Goal: Task Accomplishment & Management: Manage account settings

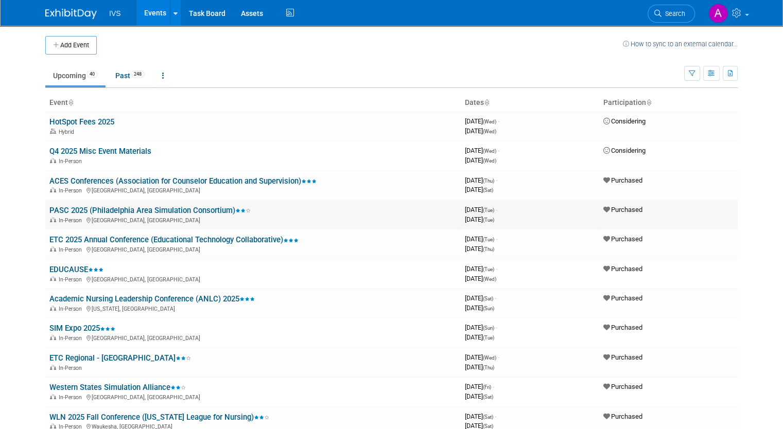
click at [104, 207] on link "PASC 2025 (Philadelphia Area Simulation Consortium)" at bounding box center [149, 210] width 201 height 9
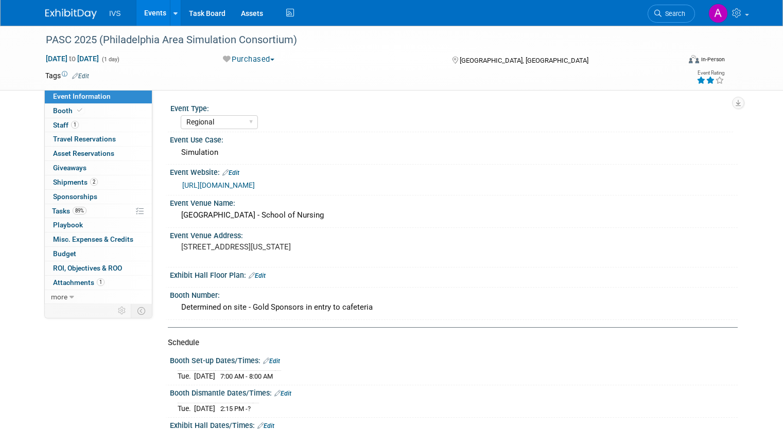
select select "Regional"
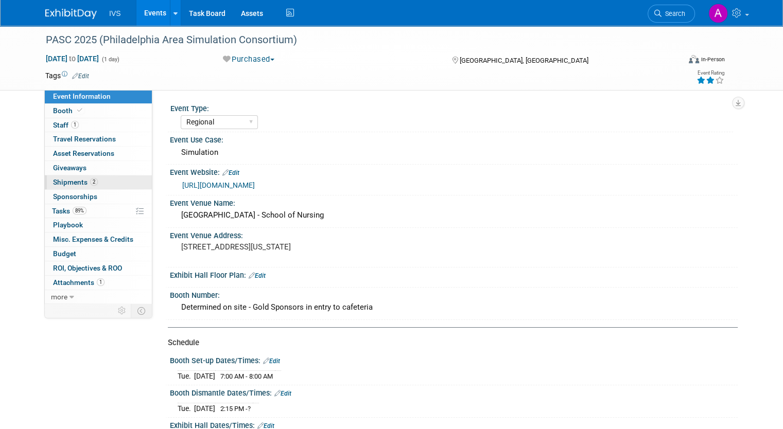
click at [90, 180] on span "2" at bounding box center [94, 182] width 8 height 8
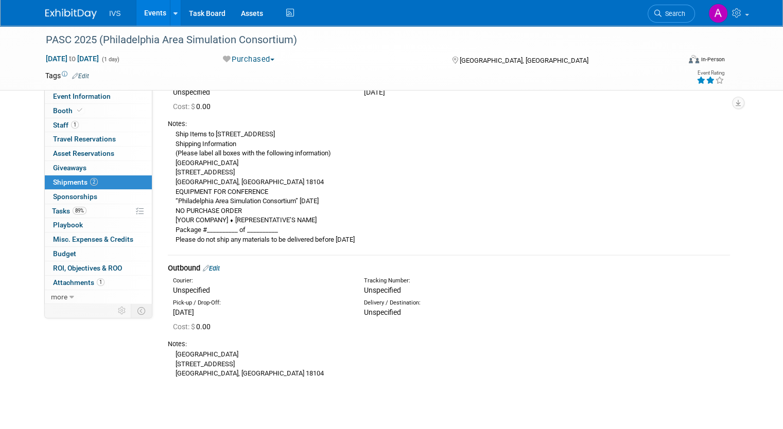
scroll to position [103, 0]
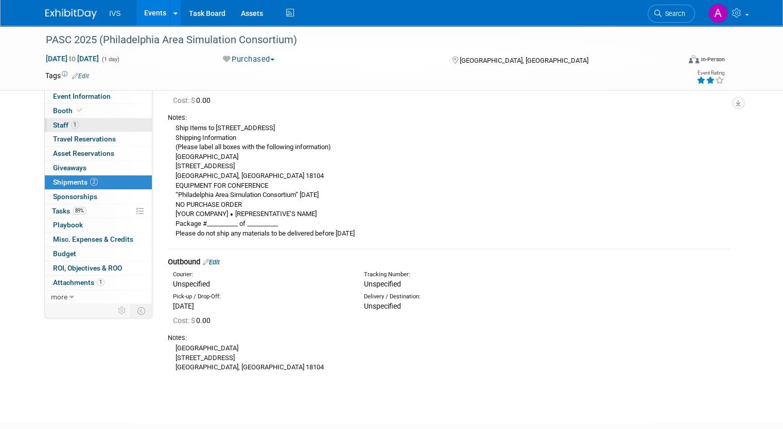
click at [104, 125] on link "1 Staff 1" at bounding box center [98, 125] width 107 height 14
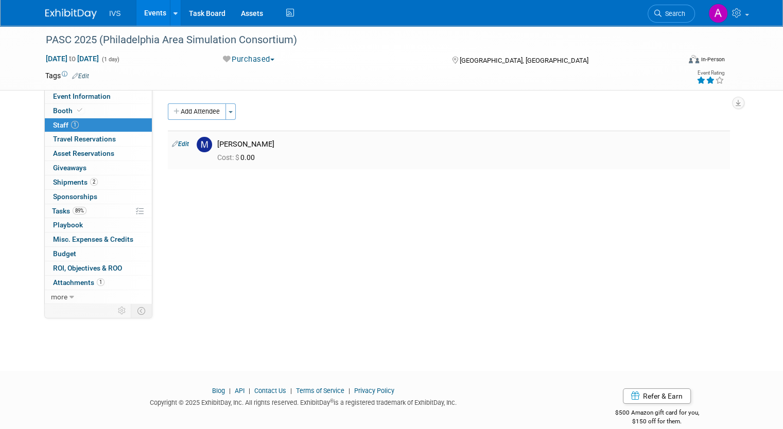
drag, startPoint x: 263, startPoint y: 145, endPoint x: 208, endPoint y: 146, distance: 55.1
click at [209, 146] on div "Mike Anzalone" at bounding box center [471, 143] width 524 height 12
copy div "Mike Anzalone"
click at [90, 181] on span "2" at bounding box center [94, 182] width 8 height 8
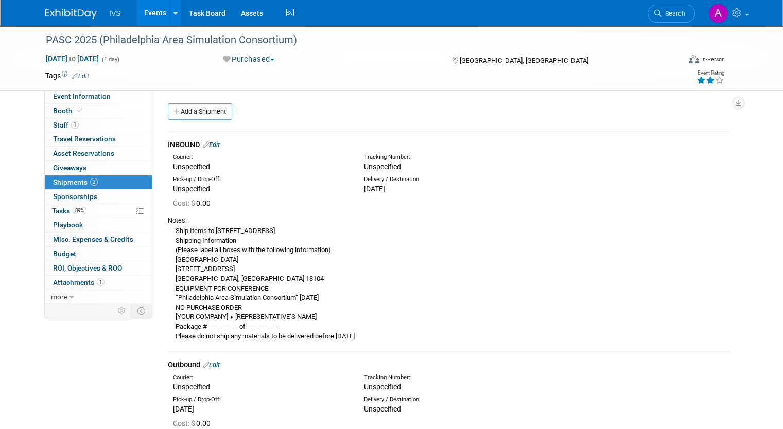
drag, startPoint x: 226, startPoint y: 260, endPoint x: 154, endPoint y: 260, distance: 72.1
click at [160, 260] on div "INBOUND Edit Courier: Unspecified Tracking Number: Cost: $" at bounding box center [448, 304] width 577 height 364
drag, startPoint x: 235, startPoint y: 262, endPoint x: 164, endPoint y: 262, distance: 71.0
click at [168, 262] on div "Ship Items to 100 College Drive, Allentown, PA 18104 Shipping Information (Plea…" at bounding box center [449, 283] width 562 height 116
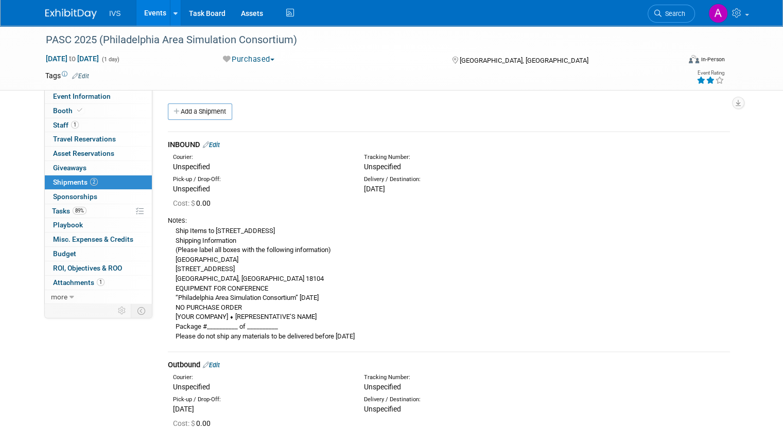
copy div "Cedar Crest College"
drag, startPoint x: 221, startPoint y: 271, endPoint x: 156, endPoint y: 269, distance: 65.4
click at [160, 269] on div "INBOUND Edit Courier: Unspecified Tracking Number: Cost: $" at bounding box center [448, 304] width 577 height 364
click at [168, 273] on div "Ship Items to 100 College Drive, Allentown, PA 18104 Shipping Information (Plea…" at bounding box center [449, 283] width 562 height 116
click at [168, 270] on div "Ship Items to 100 College Drive, Allentown, PA 18104 Shipping Information (Plea…" at bounding box center [449, 283] width 562 height 116
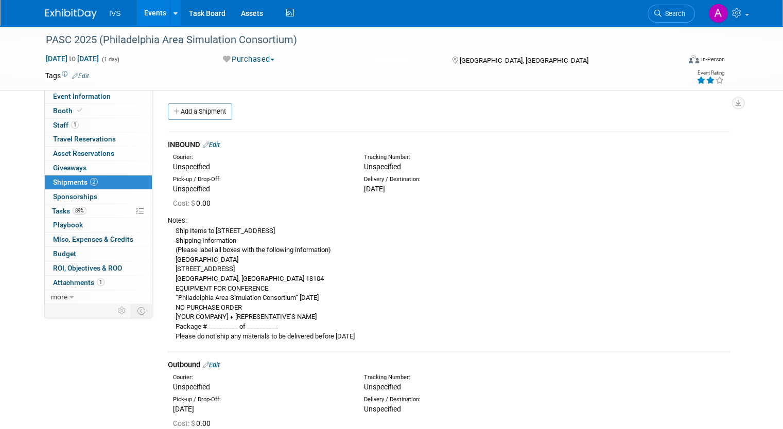
drag, startPoint x: 167, startPoint y: 269, endPoint x: 222, endPoint y: 272, distance: 55.2
click at [222, 272] on div "Ship Items to 100 College Drive, Allentown, PA 18104 Shipping Information (Plea…" at bounding box center [449, 283] width 562 height 116
copy div "100 College Drive"
click at [225, 279] on div "Ship Items to 100 College Drive, Allentown, PA 18104 Shipping Information (Plea…" at bounding box center [449, 283] width 562 height 116
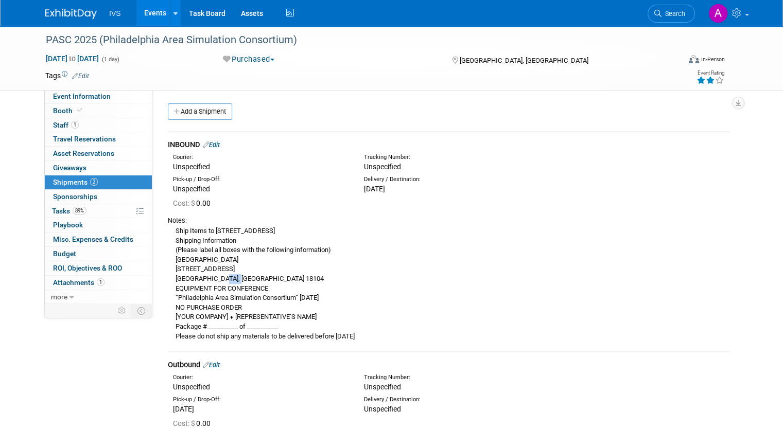
copy div "18104"
click at [431, 252] on div "Ship Items to 100 College Drive, Allentown, PA 18104 Shipping Information (Plea…" at bounding box center [449, 283] width 562 height 116
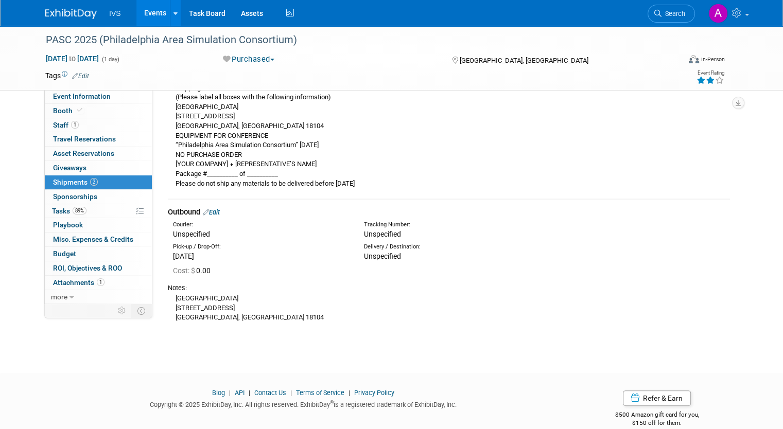
scroll to position [154, 0]
click at [103, 124] on link "1 Staff 1" at bounding box center [98, 125] width 107 height 14
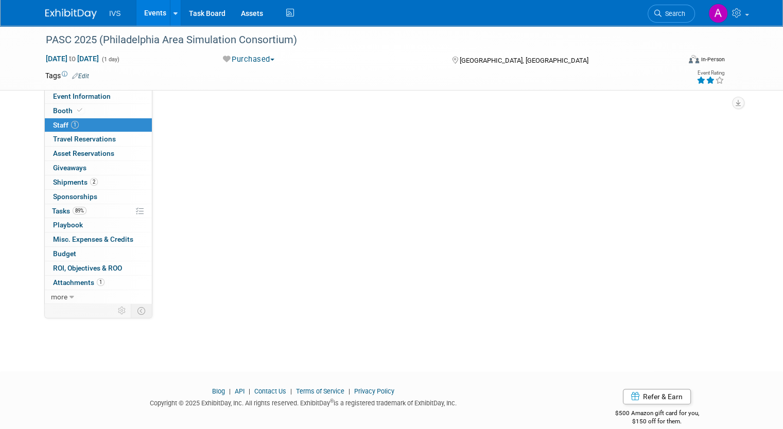
scroll to position [0, 0]
click at [472, 171] on div "Add Attendee Toggle Dropdown Quick -Tag Attendees Apply X (me) select all" at bounding box center [449, 141] width 562 height 76
